Goal: Task Accomplishment & Management: Complete application form

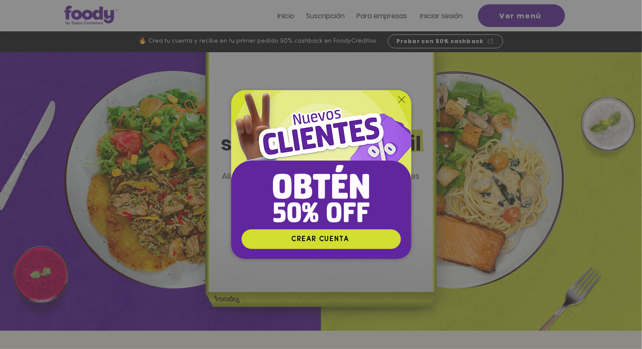
click at [401, 96] on img "Nuevos suscriptores 50% off" at bounding box center [321, 159] width 180 height 139
click at [403, 102] on icon "Volver al sitio" at bounding box center [401, 99] width 7 height 7
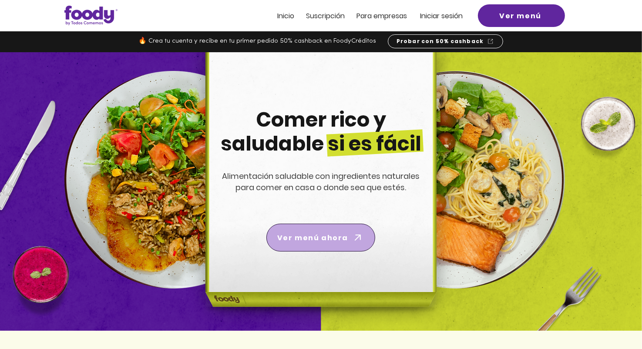
click at [360, 238] on icon "Ver menú ahora" at bounding box center [358, 238] width 12 height 12
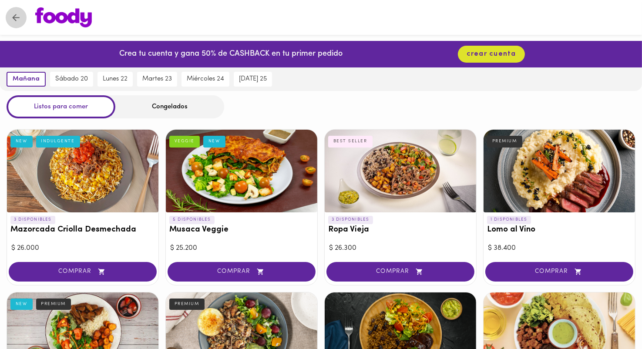
click at [15, 17] on icon "Volver" at bounding box center [15, 17] width 7 height 7
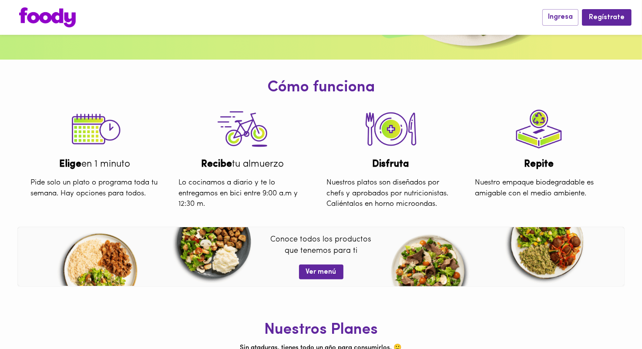
scroll to position [303, 0]
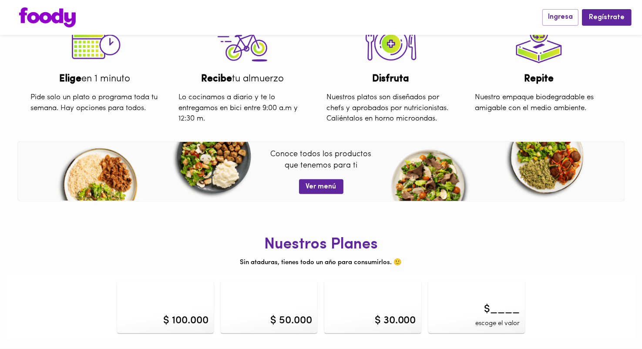
click at [193, 321] on div "$ 100.000" at bounding box center [185, 321] width 45 height 15
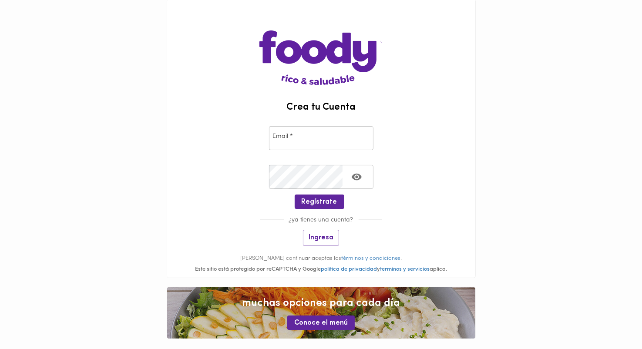
scroll to position [34, 0]
